Goal: Task Accomplishment & Management: Manage account settings

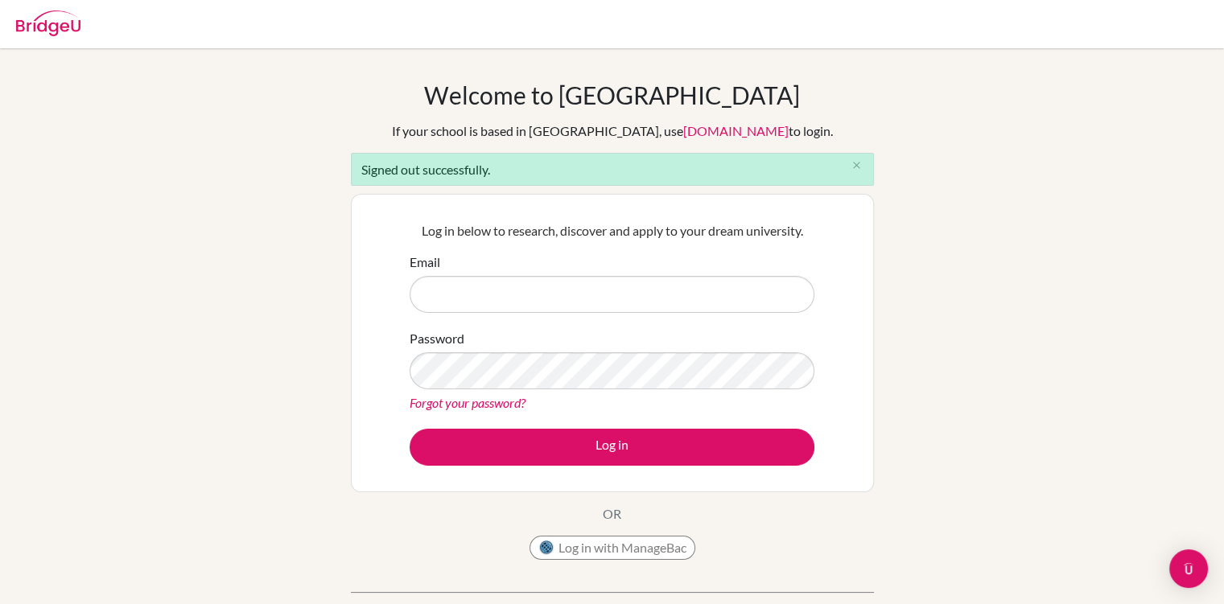
click at [551, 293] on input "Email" at bounding box center [612, 294] width 405 height 37
type input "[EMAIL_ADDRESS][DOMAIN_NAME]"
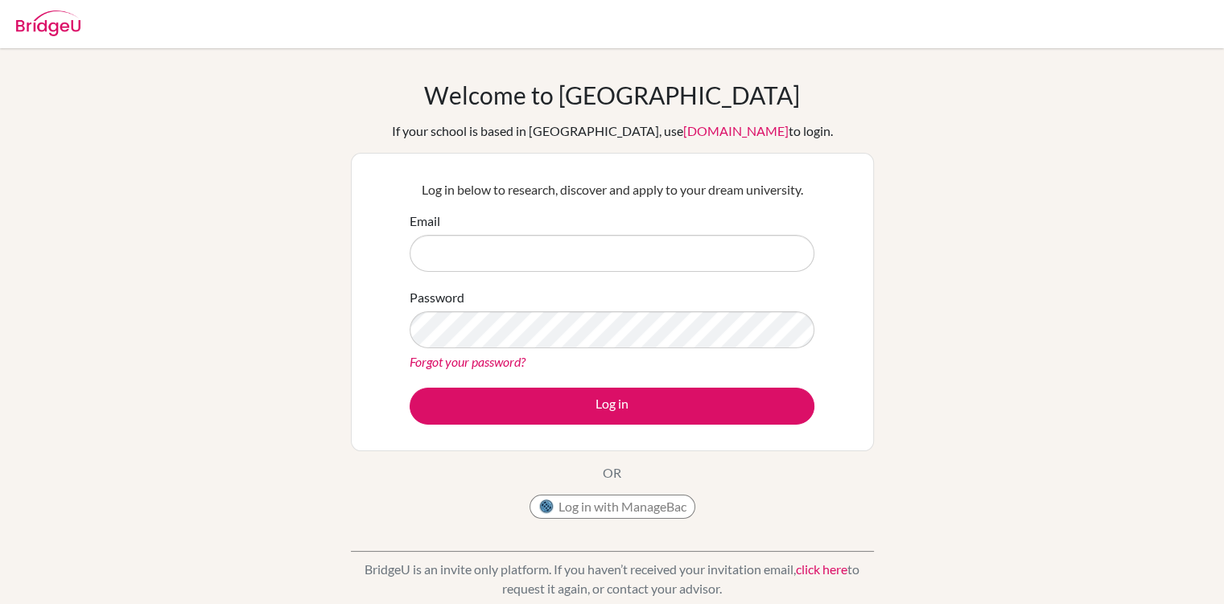
click at [563, 257] on input "Email" at bounding box center [612, 253] width 405 height 37
type input "[EMAIL_ADDRESS][DOMAIN_NAME]"
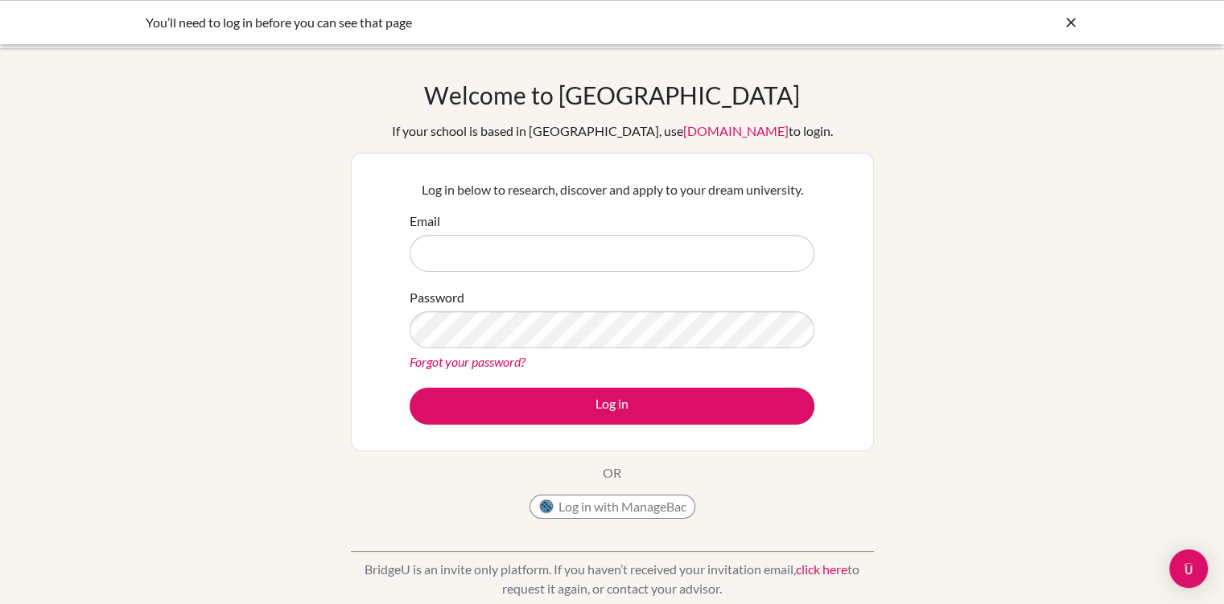
click at [517, 247] on input "Email" at bounding box center [612, 253] width 405 height 37
type input "[EMAIL_ADDRESS][DOMAIN_NAME]"
click at [410, 388] on button "Log in" at bounding box center [612, 406] width 405 height 37
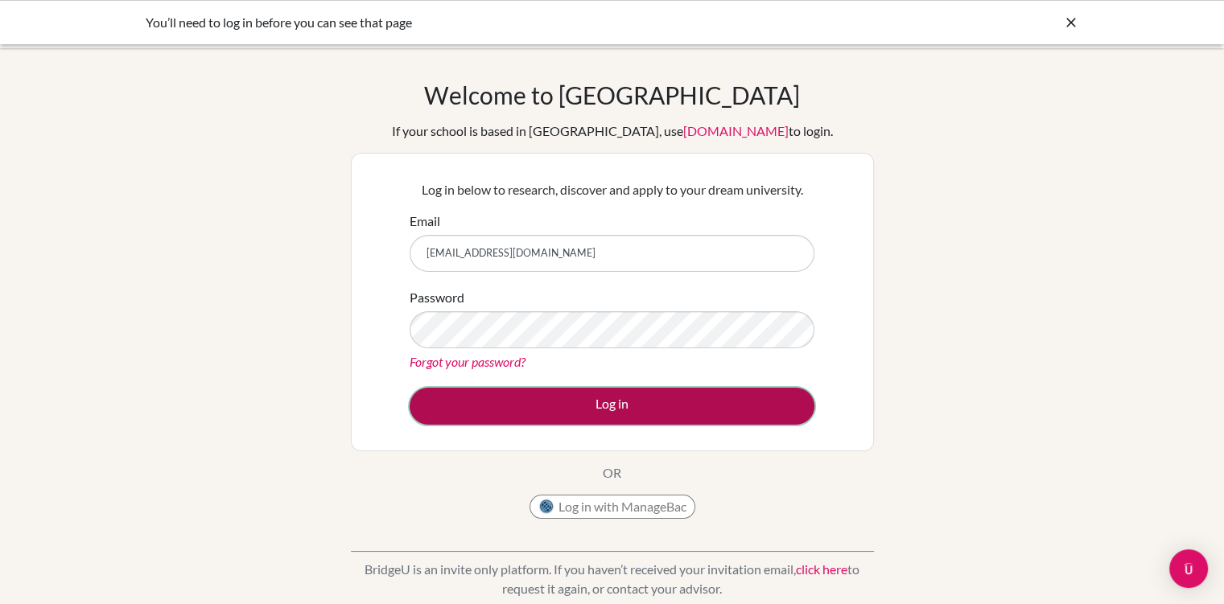
click at [595, 410] on button "Log in" at bounding box center [612, 406] width 405 height 37
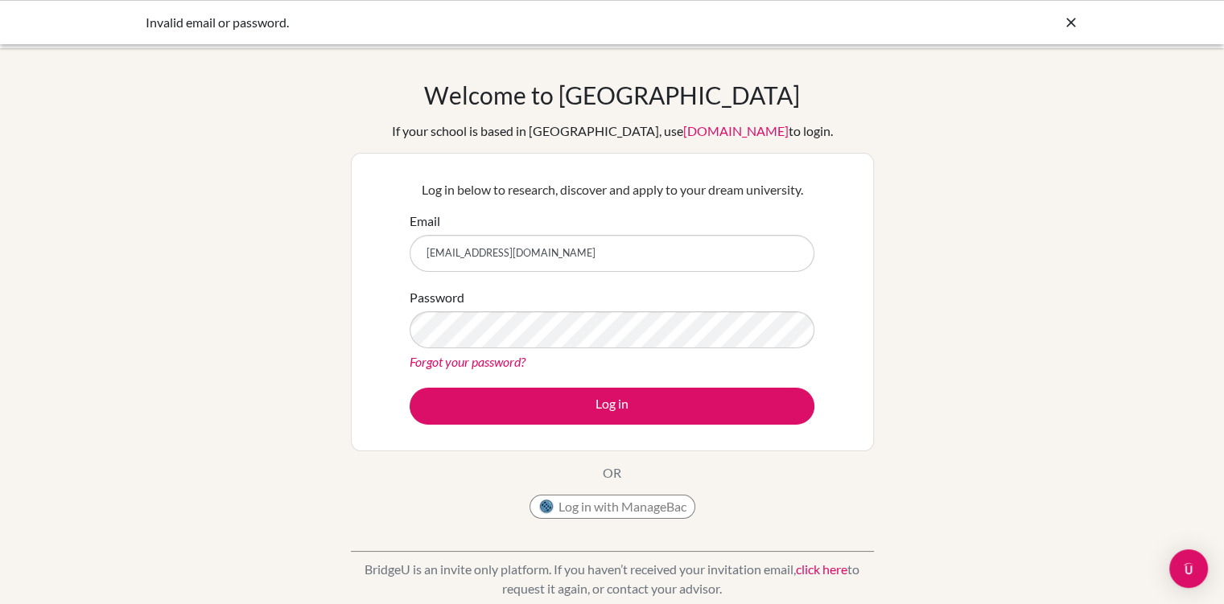
click at [1070, 22] on icon at bounding box center [1071, 22] width 16 height 16
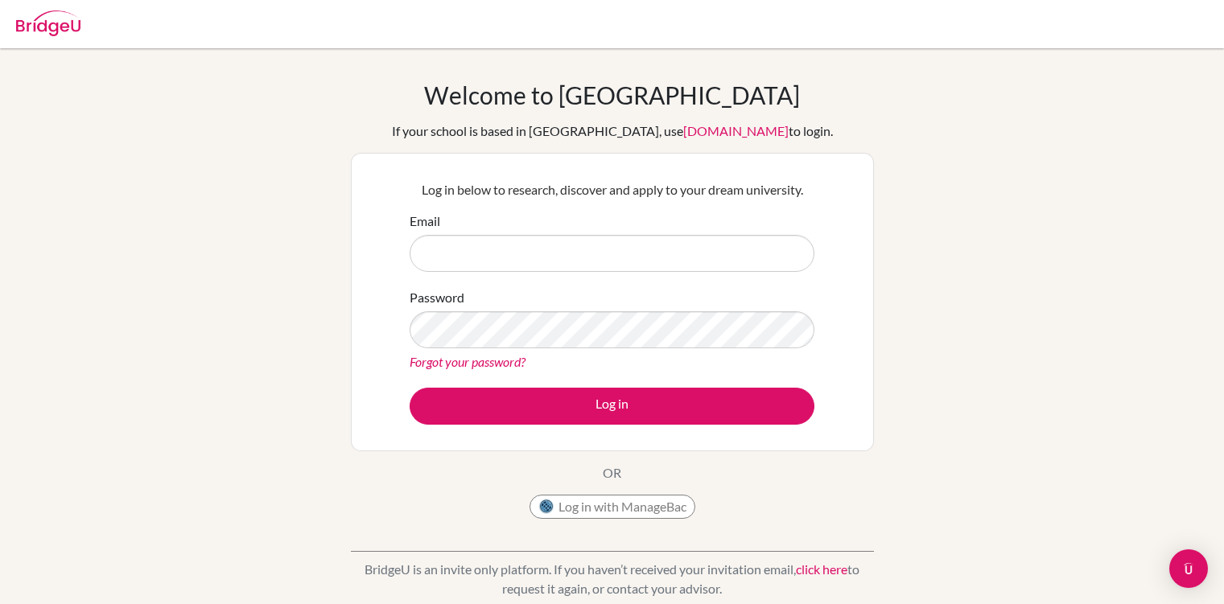
click at [534, 245] on input "Email" at bounding box center [612, 253] width 405 height 37
type input "[EMAIL_ADDRESS][DOMAIN_NAME]"
click at [502, 362] on link "Forgot your password?" at bounding box center [468, 361] width 116 height 15
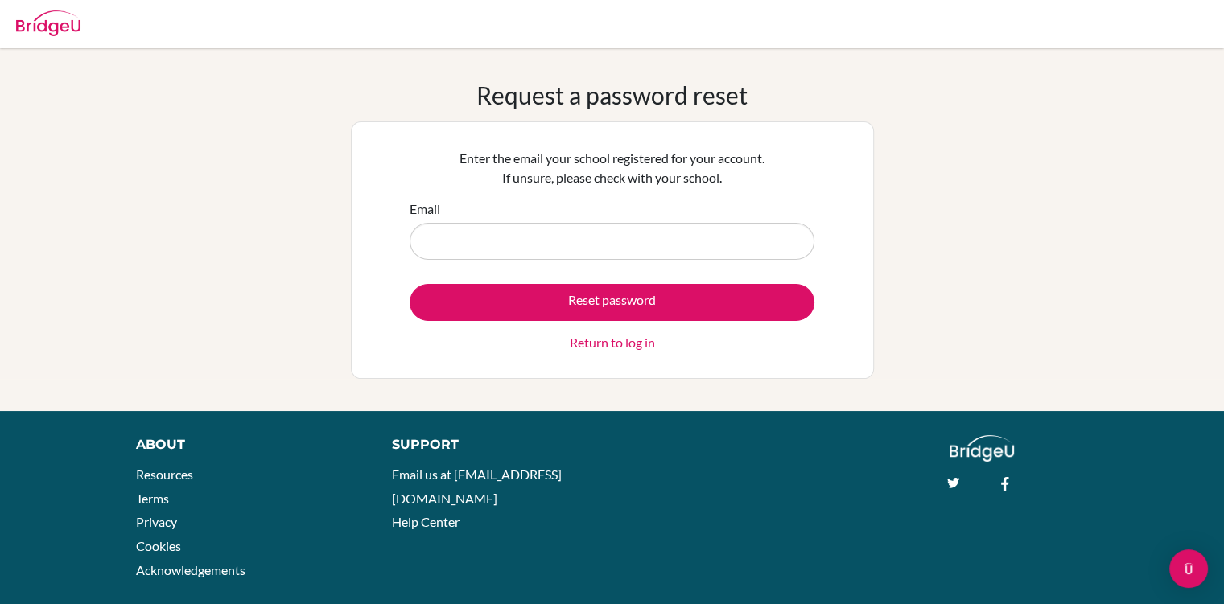
click at [491, 241] on input "Email" at bounding box center [612, 241] width 405 height 37
type input "eugenial@ecak12.com"
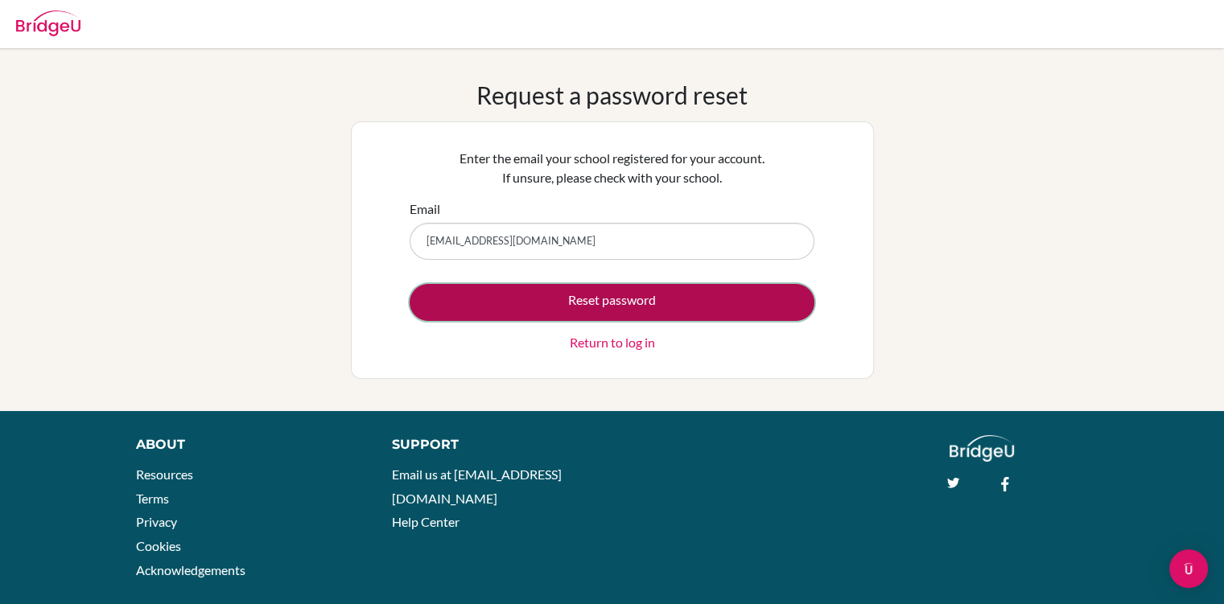
click at [574, 301] on button "Reset password" at bounding box center [612, 302] width 405 height 37
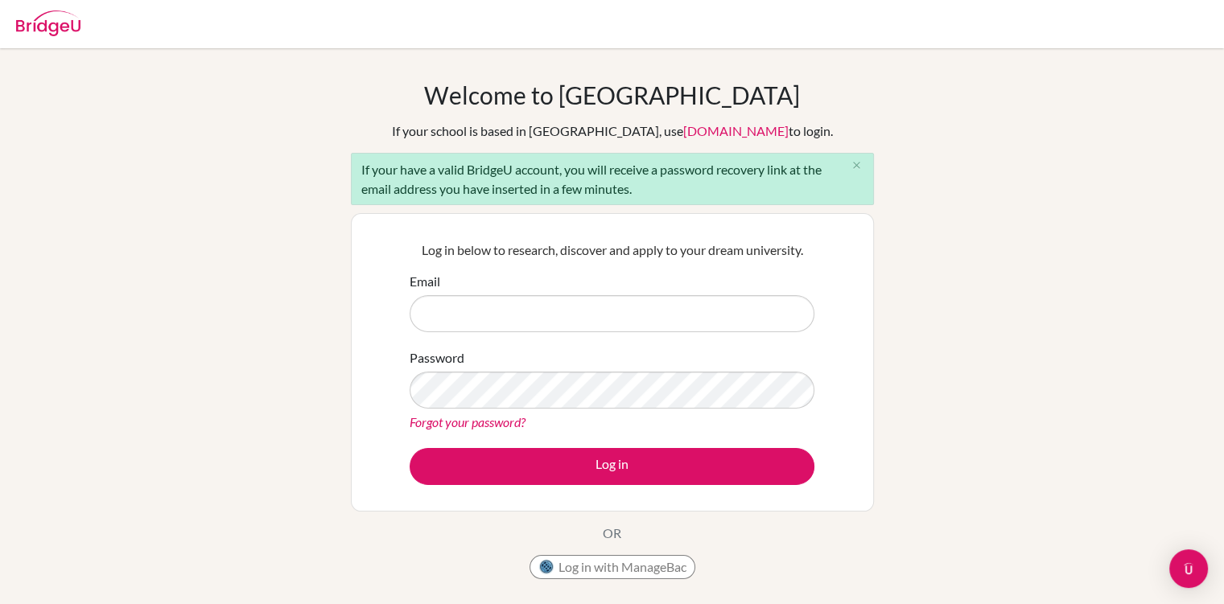
click at [463, 309] on input "Email" at bounding box center [612, 313] width 405 height 37
type input "eugenial@ecak12.com"
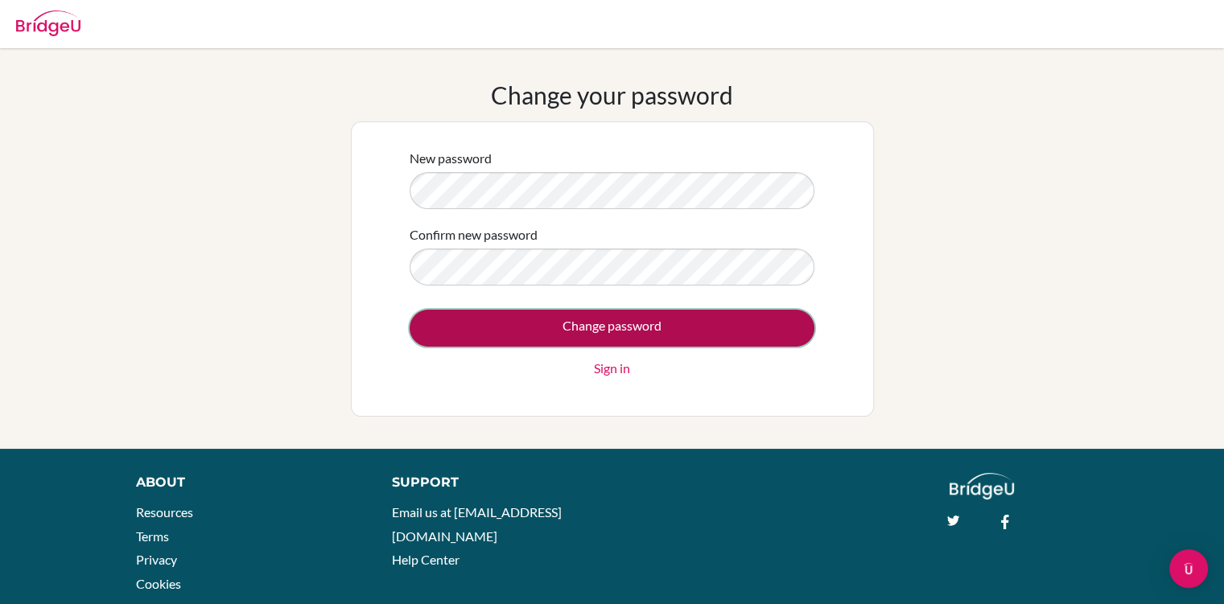
click at [586, 319] on input "Change password" at bounding box center [612, 328] width 405 height 37
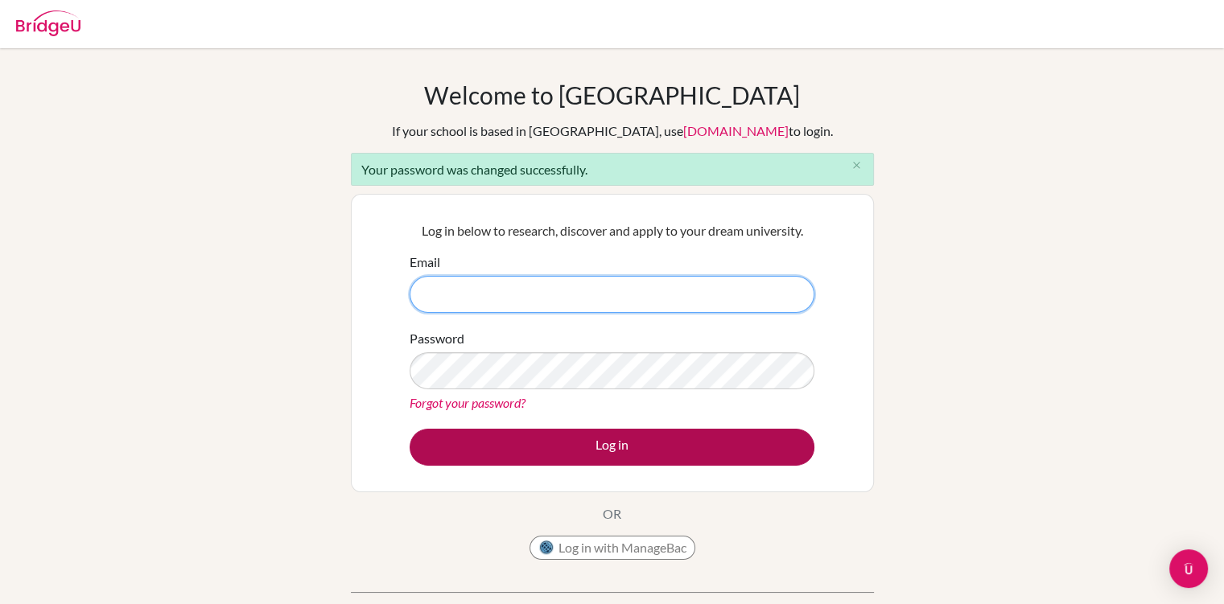
type input "[EMAIL_ADDRESS][DOMAIN_NAME]"
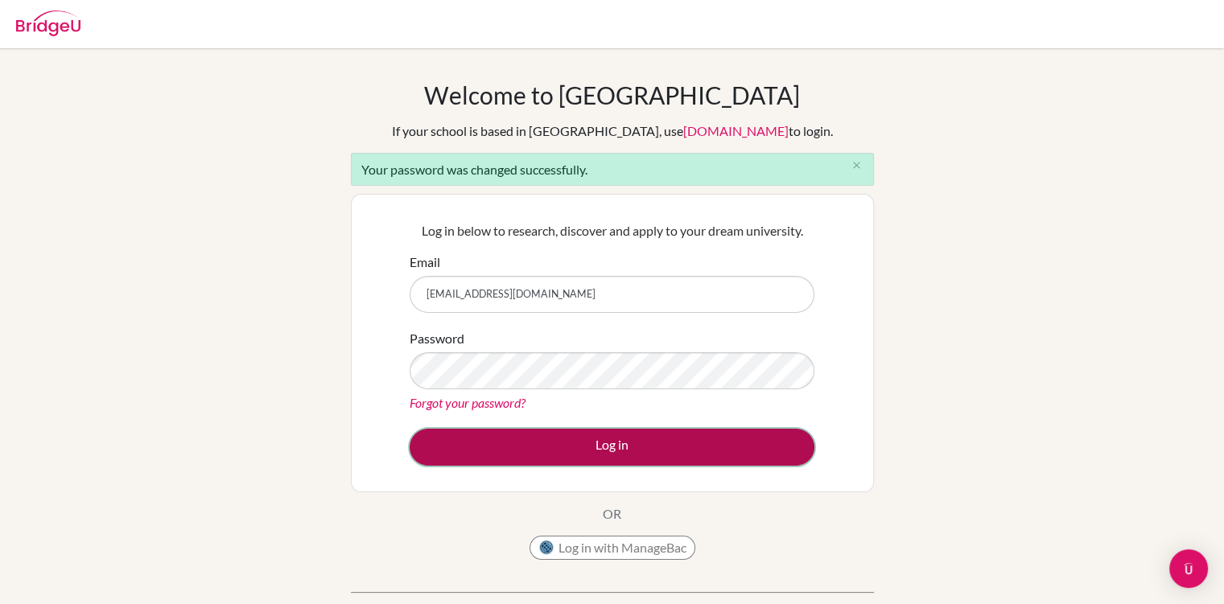
click at [552, 443] on button "Log in" at bounding box center [612, 447] width 405 height 37
